Goal: Transaction & Acquisition: Obtain resource

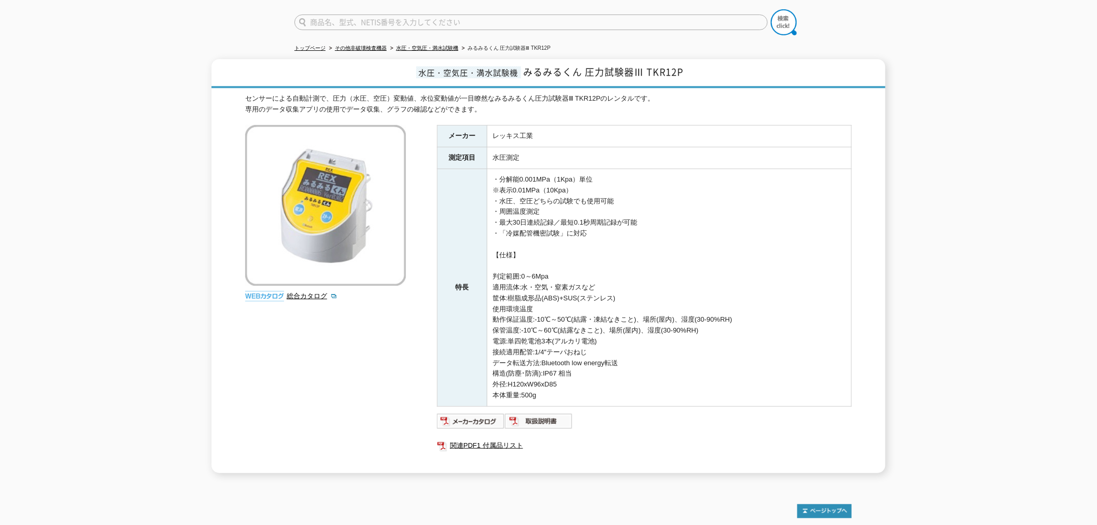
scroll to position [58, 0]
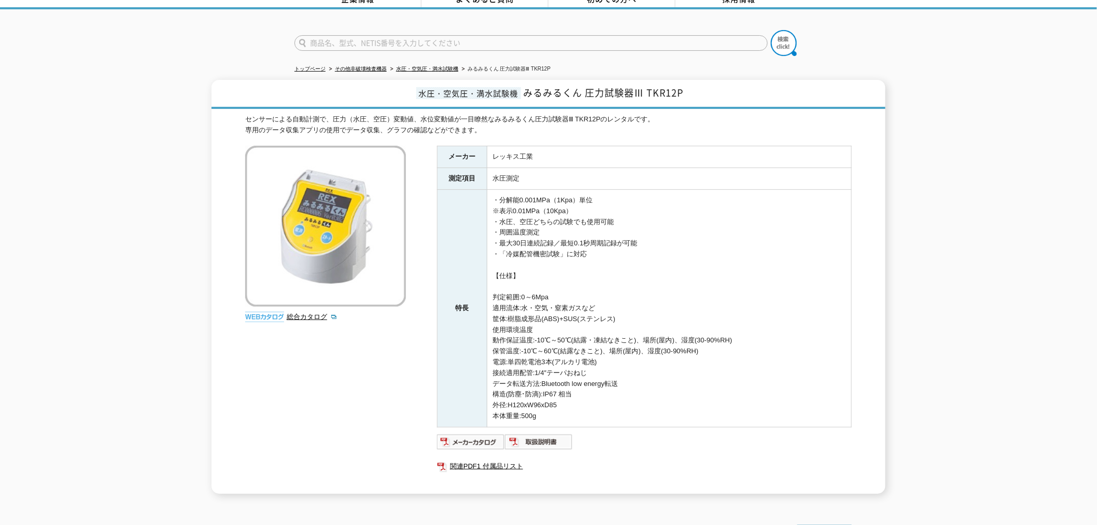
click at [380, 460] on div "センサーによる自動計測で、圧力（水圧、空圧）変動値、水位変動値が一目瞭然なみるみるくん圧力試験器Ⅲ TKR12Pのレンタルです。 専用のデータ収集アプリの使用…" at bounding box center [548, 304] width 607 height 380
click at [343, 428] on div "センサーによる自動計測で、圧力（水圧、空圧）変動値、水位変動値が一目瞭然なみるみるくん圧力試験器Ⅲ TKR12Pのレンタルです。 専用のデータ収集アプリの使用…" at bounding box center [548, 304] width 607 height 380
click at [384, 368] on div "センサーによる自動計測で、圧力（水圧、空圧）変動値、水位変動値が一目瞭然なみるみるくん圧力試験器Ⅲ TKR12Pのレンタルです。 専用のデータ収集アプリの使用…" at bounding box center [548, 304] width 607 height 380
click at [279, 333] on div "センサーによる自動計測で、圧力（水圧、空圧）変動値、水位変動値が一目瞭然なみるみるくん圧力試験器Ⅲ TKR12Pのレンタルです。 専用のデータ収集アプリの使用…" at bounding box center [548, 304] width 607 height 380
click at [141, 307] on div "水圧・空気圧・満水試験機 みるみるくん 圧力試験器Ⅲ TKR12P センサーによる自動計測で、圧力（水圧、空圧）変動値、水位変動値が一目瞭然なみるみるくん圧力…" at bounding box center [548, 287] width 1097 height 414
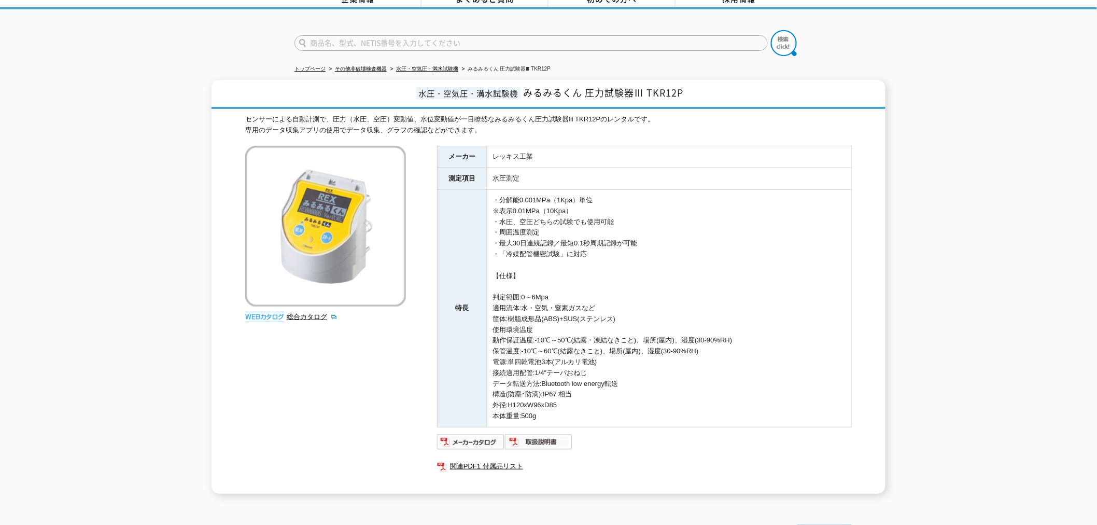
click at [599, 244] on td "・分解能0.001MPa（1Kpa）単位 ※表示0.01MPa（10Kpa） ・水圧、空圧どちらの試験でも使用可能 ・周囲温度測定 ・最大30日連続記録／最短…" at bounding box center [669, 308] width 364 height 237
drag, startPoint x: 499, startPoint y: 236, endPoint x: 554, endPoint y: 236, distance: 55.0
click at [554, 236] on td "・分解能0.001MPa（1Kpa）単位 ※表示0.01MPa（10Kpa） ・水圧、空圧どちらの試験でも使用可能 ・周囲温度測定 ・最大30日連続記録／最短…" at bounding box center [669, 308] width 364 height 237
click at [570, 249] on td "・分解能0.001MPa（1Kpa）単位 ※表示0.01MPa（10Kpa） ・水圧、空圧どちらの試験でも使用可能 ・周囲温度測定 ・最大30日連続記録／最短…" at bounding box center [669, 308] width 364 height 237
click at [591, 244] on td "・分解能0.001MPa（1Kpa）単位 ※表示0.01MPa（10Kpa） ・水圧、空圧どちらの試験でも使用可能 ・周囲温度測定 ・最大30日連続記録／最短…" at bounding box center [669, 308] width 364 height 237
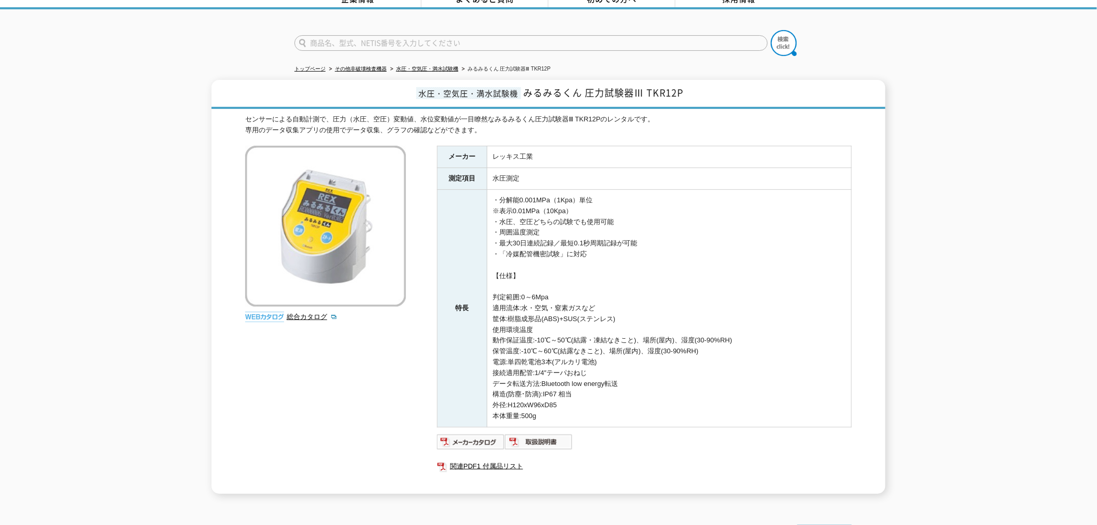
click at [585, 246] on td "・分解能0.001MPa（1Kpa）単位 ※表示0.01MPa（10Kpa） ・水圧、空圧どちらの試験でも使用可能 ・周囲温度測定 ・最大30日連続記録／最短…" at bounding box center [669, 308] width 364 height 237
click at [390, 370] on div "センサーによる自動計測で、圧力（水圧、空圧）変動値、水位変動値が一目瞭然なみるみるくん圧力試験器Ⅲ TKR12Pのレンタルです。 専用のデータ収集アプリの使用…" at bounding box center [548, 304] width 607 height 380
click at [297, 146] on img at bounding box center [325, 226] width 161 height 161
click at [360, 367] on div "センサーによる自動計測で、圧力（水圧、空圧）変動値、水位変動値が一目瞭然なみるみるくん圧力試験器Ⅲ TKR12Pのレンタルです。 専用のデータ収集アプリの使用…" at bounding box center [548, 304] width 607 height 380
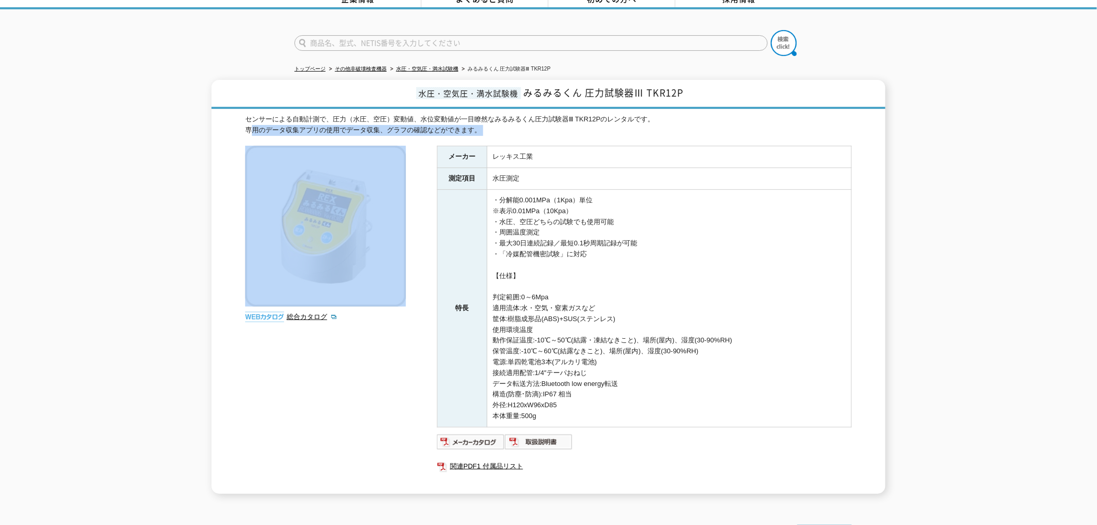
drag, startPoint x: 226, startPoint y: 128, endPoint x: 367, endPoint y: 294, distance: 218.1
click at [367, 293] on div "水圧・空気圧・満水試験機 みるみるくん 圧力試験器Ⅲ TKR12P センサーによる自動計測で、圧力（水圧、空圧）変動値、水位変動値が一目瞭然なみるみるくん圧力…" at bounding box center [549, 287] width 674 height 414
click at [387, 344] on div "センサーによる自動計測で、圧力（水圧、空圧）変動値、水位変動値が一目瞭然なみるみるくん圧力試験器Ⅲ TKR12Pのレンタルです。 専用のデータ収集アプリの使用…" at bounding box center [548, 304] width 607 height 380
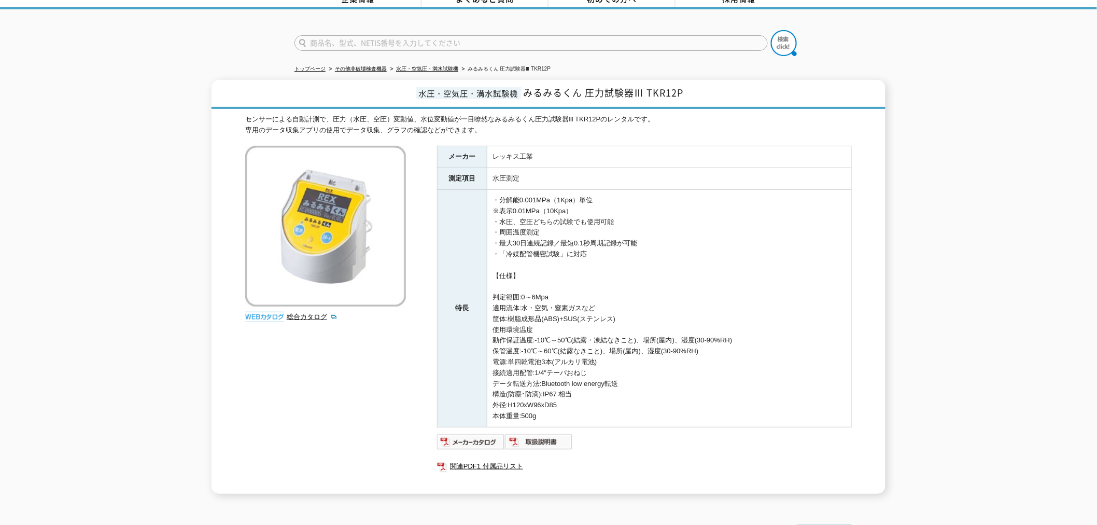
click at [426, 354] on div "センサーによる自動計測で、圧力（水圧、空圧）変動値、水位変動値が一目瞭然なみるみるくん圧力試験器Ⅲ TKR12Pのレンタルです。 専用のデータ収集アプリの使用…" at bounding box center [548, 304] width 607 height 380
click at [416, 354] on div "センサーによる自動計測で、圧力（水圧、空圧）変動値、水位変動値が一目瞭然なみるみるくん圧力試験器Ⅲ TKR12Pのレンタルです。 専用のデータ収集アプリの使用…" at bounding box center [548, 304] width 607 height 380
click at [374, 433] on div "センサーによる自動計測で、圧力（水圧、空圧）変動値、水位変動値が一目瞭然なみるみるくん圧力試験器Ⅲ TKR12Pのレンタルです。 専用のデータ収集アプリの使用…" at bounding box center [548, 304] width 607 height 380
click at [351, 332] on div "センサーによる自動計測で、圧力（水圧、空圧）変動値、水位変動値が一目瞭然なみるみるくん圧力試験器Ⅲ TKR12Pのレンタルです。 専用のデータ収集アプリの使用…" at bounding box center [548, 304] width 607 height 380
click at [346, 343] on div "センサーによる自動計測で、圧力（水圧、空圧）変動値、水位変動値が一目瞭然なみるみるくん圧力試験器Ⅲ TKR12Pのレンタルです。 専用のデータ収集アプリの使用…" at bounding box center [548, 304] width 607 height 380
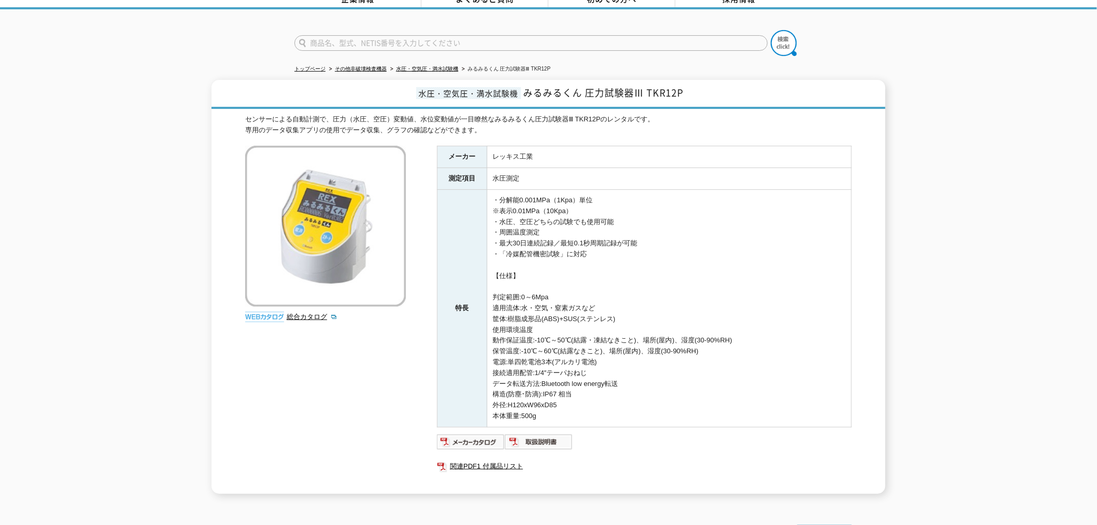
click at [344, 343] on div "センサーによる自動計測で、圧力（水圧、空圧）変動値、水位変動値が一目瞭然なみるみるくん圧力試験器Ⅲ TKR12Pのレンタルです。 専用のデータ収集アプリの使用…" at bounding box center [548, 304] width 607 height 380
drag, startPoint x: 221, startPoint y: 127, endPoint x: 236, endPoint y: 140, distance: 20.2
click at [236, 140] on div "水圧・空気圧・満水試験機 みるみるくん 圧力試験器Ⅲ TKR12P センサーによる自動計測で、圧力（水圧、空圧）変動値、水位変動値が一目瞭然なみるみるくん圧力…" at bounding box center [549, 287] width 674 height 414
click at [416, 341] on div "センサーによる自動計測で、圧力（水圧、空圧）変動値、水位変動値が一目瞭然なみるみるくん圧力試験器Ⅲ TKR12Pのレンタルです。 専用のデータ収集アプリの使用…" at bounding box center [548, 304] width 607 height 380
click at [403, 344] on div "センサーによる自動計測で、圧力（水圧、空圧）変動値、水位変動値が一目瞭然なみるみるくん圧力試験器Ⅲ TKR12Pのレンタルです。 専用のデータ収集アプリの使用…" at bounding box center [548, 304] width 607 height 380
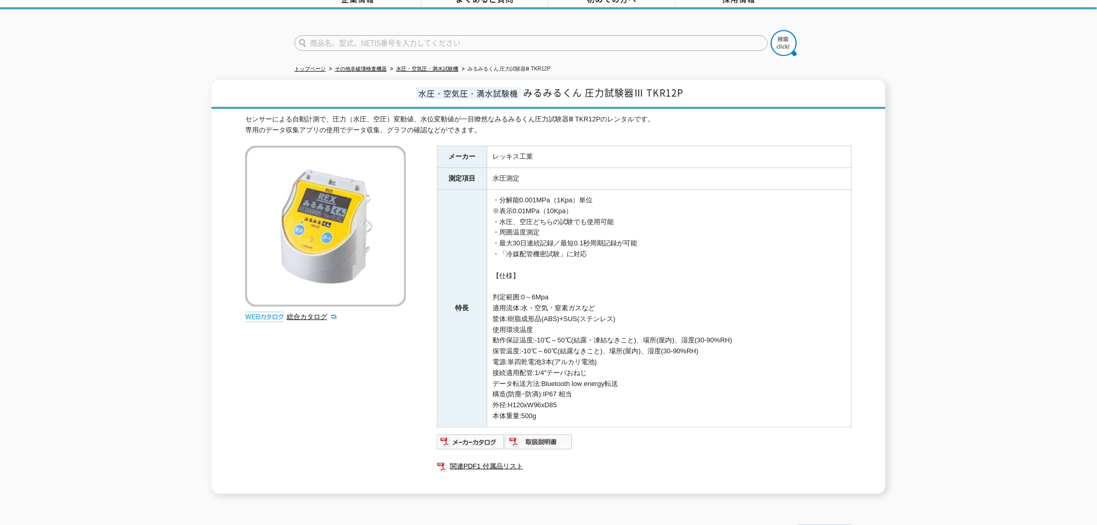
click at [381, 354] on div "センサーによる自動計測で、圧力（水圧、空圧）変動値、水位変動値が一目瞭然なみるみるくん圧力試験器Ⅲ TKR12Pのレンタルです。 専用のデータ収集アプリの使用…" at bounding box center [548, 304] width 607 height 380
click at [258, 114] on div "センサーによる自動計測で、圧力（水圧、空圧）変動値、水位変動値が一目瞭然なみるみるくん圧力試験器Ⅲ TKR12Pのレンタルです。 専用のデータ収集アプリの使用…" at bounding box center [548, 125] width 607 height 22
click at [282, 116] on div "センサーによる自動計測で、圧力（水圧、空圧）変動値、水位変動値が一目瞭然なみるみるくん圧力試験器Ⅲ TKR12Pのレンタルです。 専用のデータ収集アプリの使用…" at bounding box center [548, 125] width 607 height 22
drag, startPoint x: 293, startPoint y: 110, endPoint x: 318, endPoint y: 108, distance: 25.0
click at [318, 114] on div "センサーによる自動計測で、圧力（水圧、空圧）変動値、水位変動値が一目瞭然なみるみるくん圧力試験器Ⅲ TKR12Pのレンタルです。 専用のデータ収集アプリの使用…" at bounding box center [548, 125] width 607 height 22
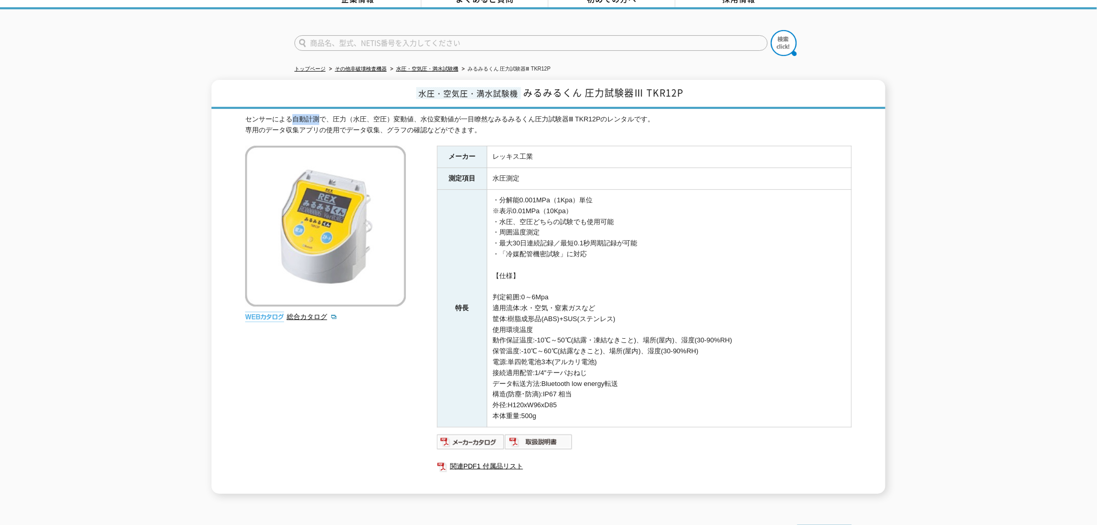
click at [319, 114] on div "センサーによる自動計測で、圧力（水圧、空圧）変動値、水位変動値が一目瞭然なみるみるくん圧力試験器Ⅲ TKR12Pのレンタルです。 専用のデータ収集アプリの使用…" at bounding box center [548, 125] width 607 height 22
click at [307, 114] on div "センサーによる自動計測で、圧力（水圧、空圧）変動値、水位変動値が一目瞭然なみるみるくん圧力試験器Ⅲ TKR12Pのレンタルです。 専用のデータ収集アプリの使用…" at bounding box center [548, 125] width 607 height 22
click at [489, 120] on div "センサーによる自動計測で、圧力（水圧、空圧）変動値、水位変動値が一目瞭然なみるみるくん圧力試験器Ⅲ TKR12Pのレンタルです。 専用のデータ収集アプリの使用…" at bounding box center [548, 125] width 607 height 22
click at [498, 120] on div "センサーによる自動計測で、圧力（水圧、空圧）変動値、水位変動値が一目瞭然なみるみるくん圧力試験器Ⅲ TKR12Pのレンタルです。 専用のデータ収集アプリの使用…" at bounding box center [548, 125] width 607 height 22
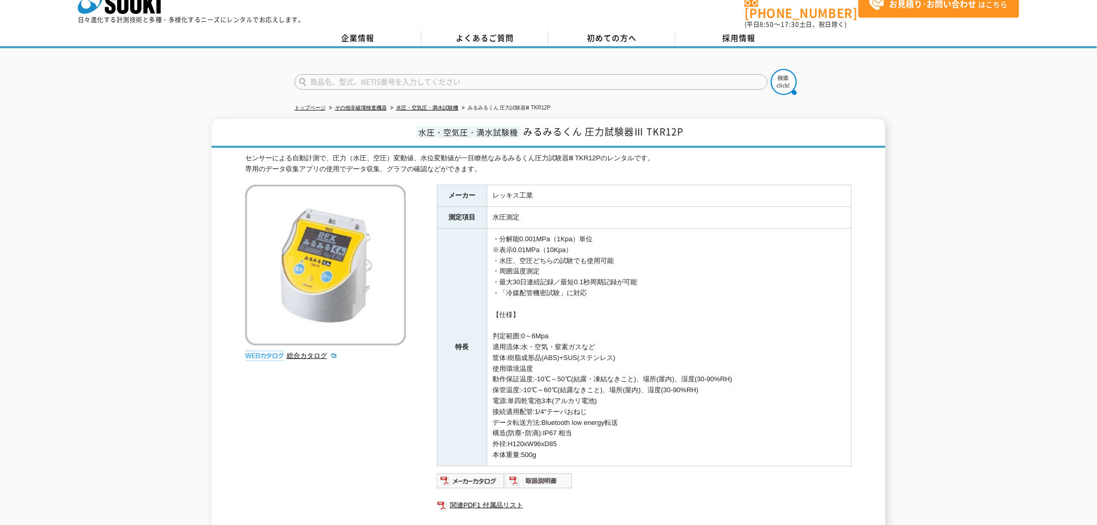
scroll to position [0, 0]
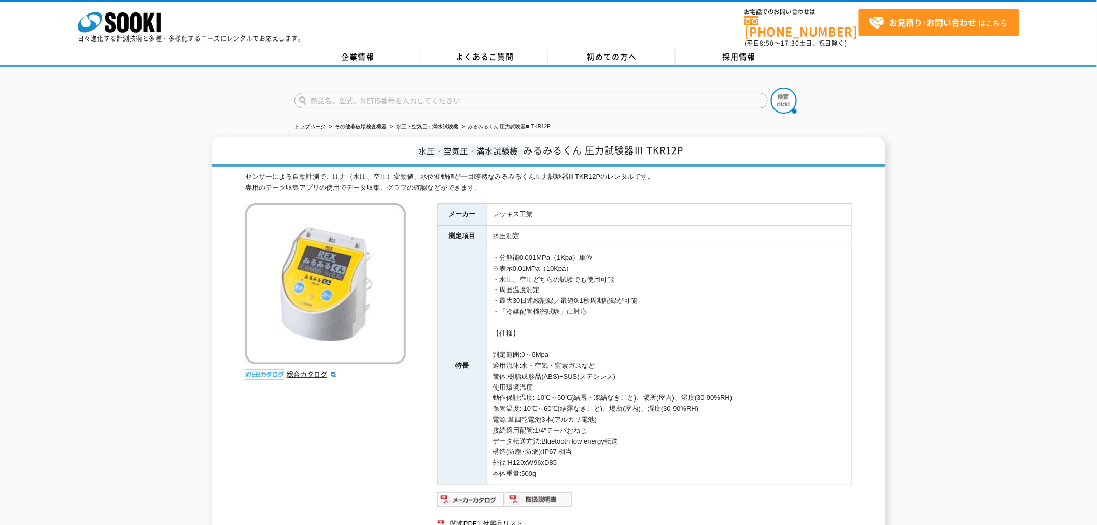
click at [637, 179] on div "センサーによる自動計測で、圧力（水圧、空圧）変動値、水位変動値が一目瞭然なみるみるくん圧力試験器Ⅲ TKR12Pのレンタルです。 専用のデータ収集アプリの使用…" at bounding box center [548, 183] width 607 height 22
click at [491, 493] on img at bounding box center [471, 499] width 68 height 17
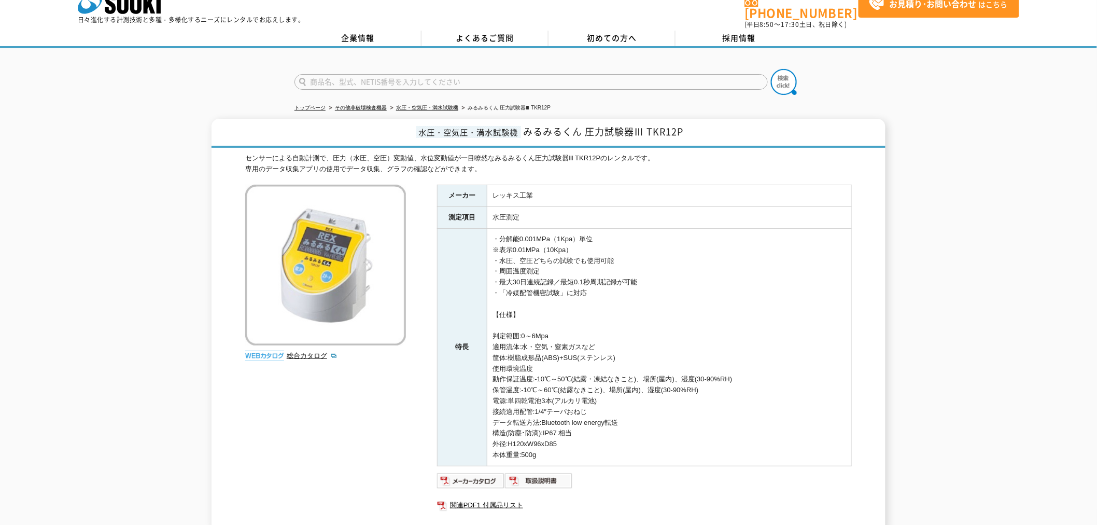
scroll to position [124, 0]
